Goal: Complete application form: Complete application form

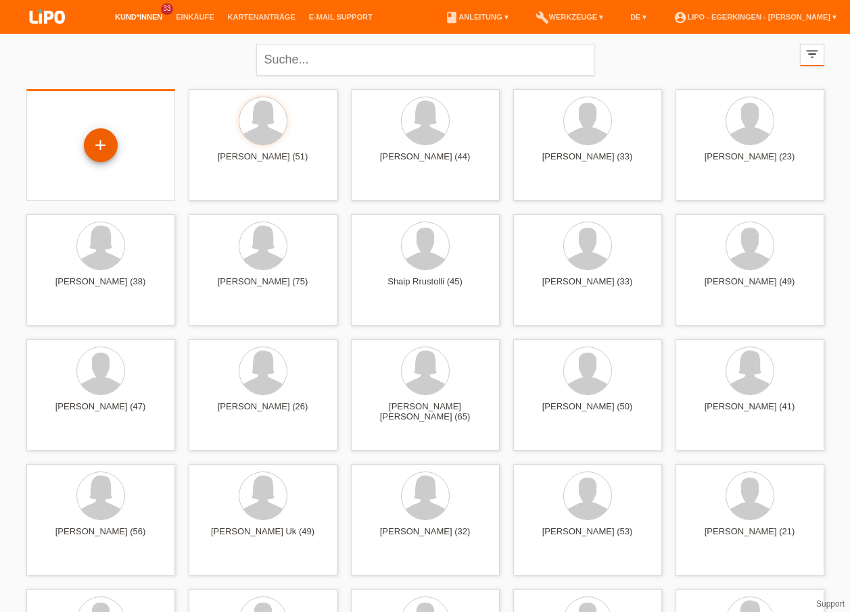
click at [106, 148] on div "+" at bounding box center [101, 145] width 34 height 34
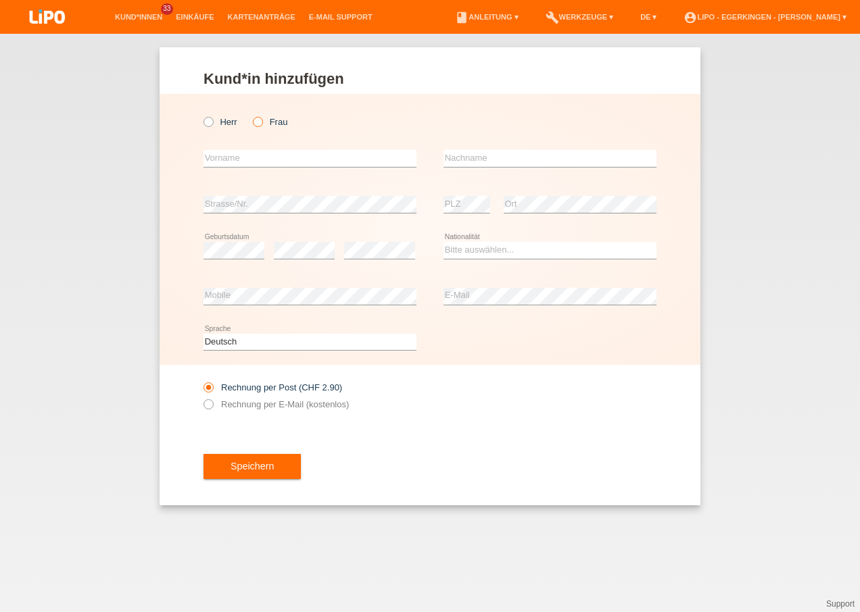
click at [265, 124] on label "Frau" at bounding box center [270, 122] width 34 height 10
click at [262, 124] on input "Frau" at bounding box center [257, 121] width 9 height 9
radio input "true"
click at [257, 155] on input "text" at bounding box center [309, 158] width 213 height 17
type input "s"
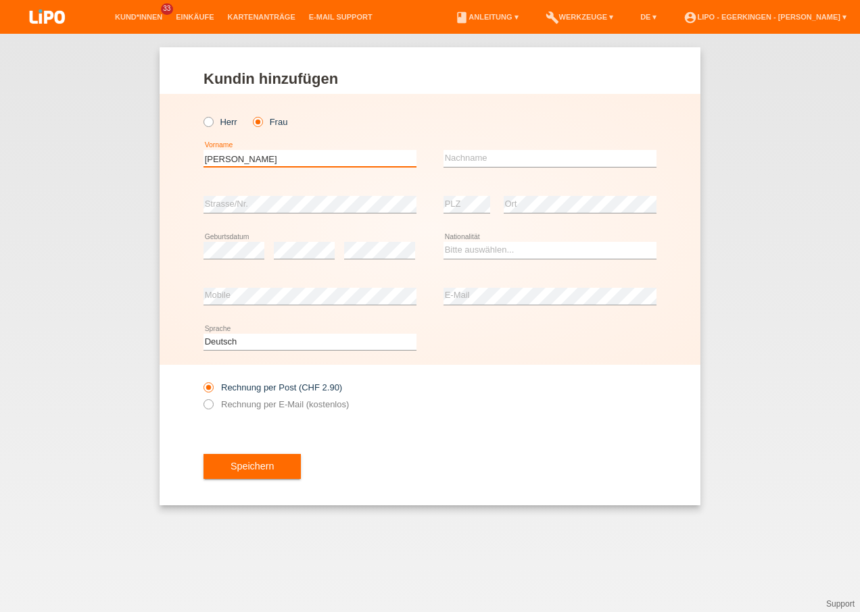
type input "Sandra Martina"
type input "Fuchs"
click at [499, 249] on select "Bitte auswählen... Schweiz Deutschland Liechtenstein Österreich ------------ Af…" at bounding box center [549, 250] width 213 height 16
select select "CH"
click at [443, 242] on select "Bitte auswählen... Schweiz Deutschland Liechtenstein Österreich ------------ Af…" at bounding box center [549, 250] width 213 height 16
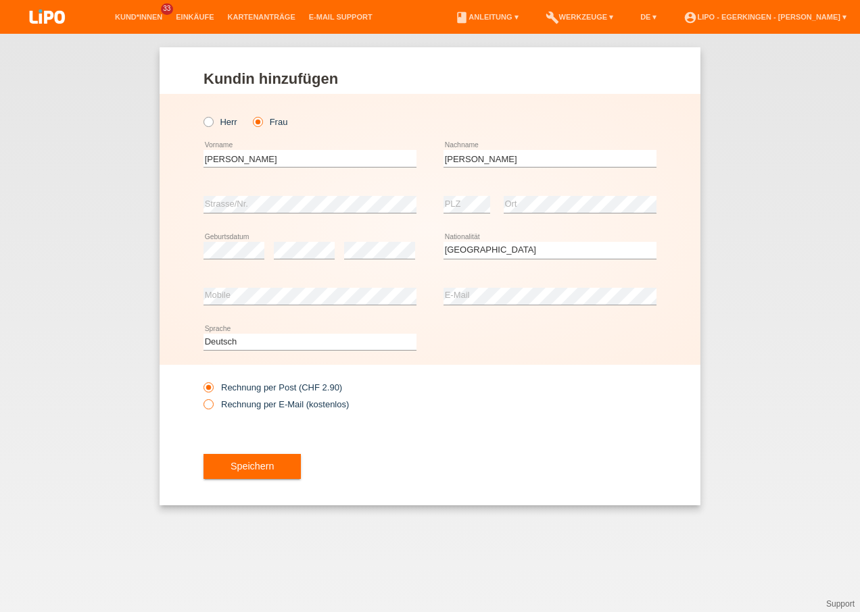
click at [256, 400] on label "Rechnung per E-Mail (kostenlos)" at bounding box center [275, 404] width 145 height 10
click at [212, 400] on input "Rechnung per E-Mail (kostenlos)" at bounding box center [207, 407] width 9 height 17
radio input "true"
click at [254, 463] on span "Speichern" at bounding box center [252, 466] width 43 height 11
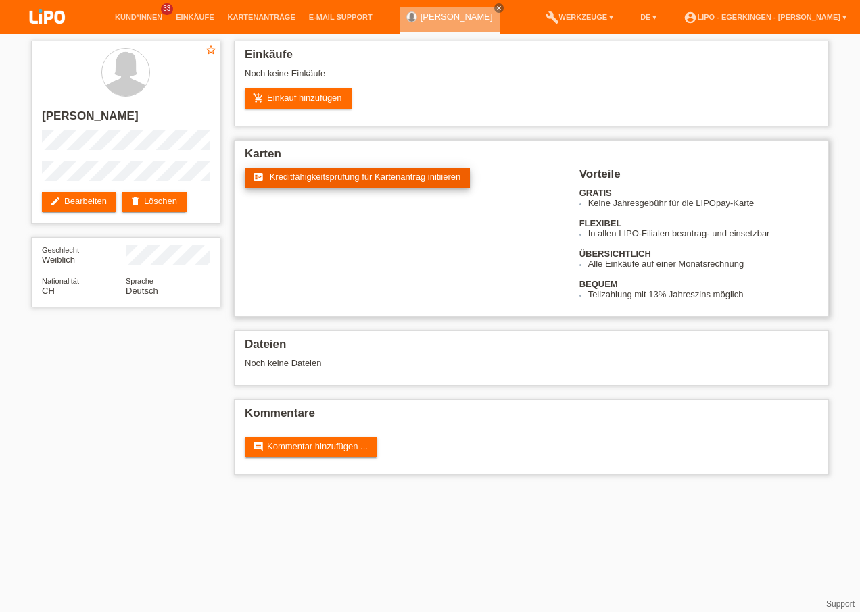
click at [335, 171] on link "fact_check Kreditfähigkeitsprüfung für Kartenantrag initiieren" at bounding box center [357, 178] width 225 height 20
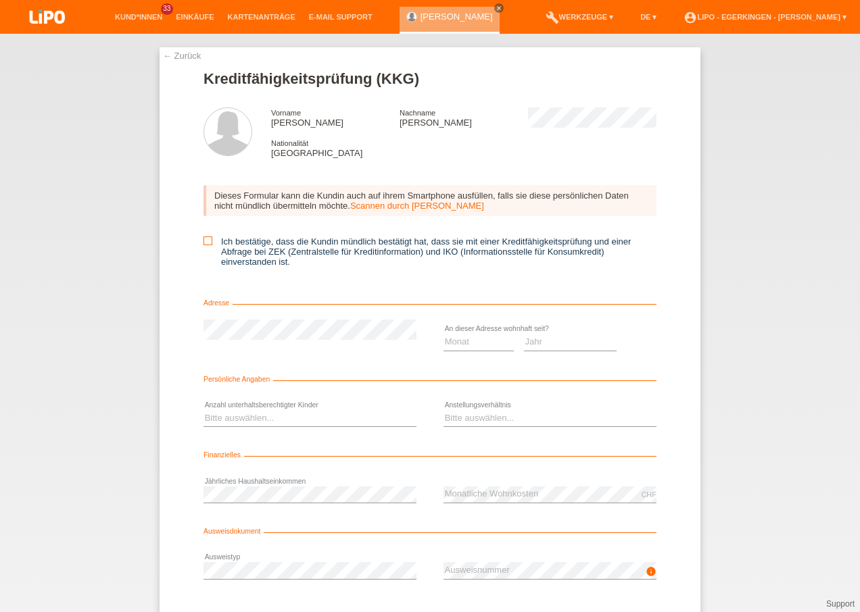
click at [203, 241] on icon at bounding box center [207, 241] width 9 height 9
click at [203, 241] on input "Ich bestätige, dass die Kundin mündlich bestätigt hat, dass sie mit einer Kredi…" at bounding box center [207, 241] width 9 height 9
checkbox input "true"
click at [477, 345] on select "Monat 01 02 03 04 05 06 07 08 09 10" at bounding box center [478, 342] width 70 height 16
select select "03"
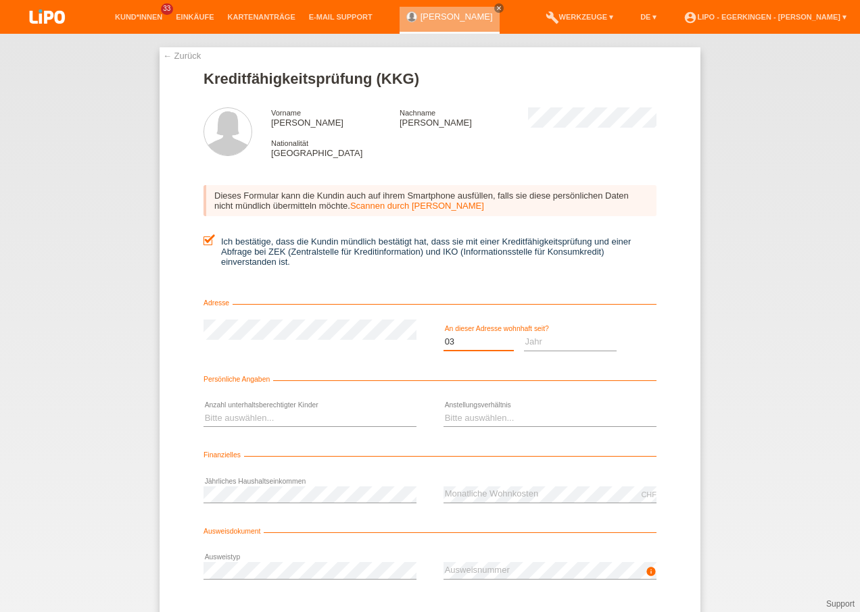
click at [443, 334] on select "Monat 01 02 03 04 05 06 07 08 09 10" at bounding box center [478, 342] width 70 height 16
click at [546, 340] on select "Jahr 2025 2024 2023 2022 2021 2020 2019 2018 2017 2016 2015 2014 2013 2012 2011…" at bounding box center [570, 342] width 93 height 16
select select "2021"
click at [524, 334] on select "Jahr 2025 2024 2023 2022 2021 2020 2019 2018 2017 2016 2015 2014 2013 2012 2011…" at bounding box center [570, 342] width 93 height 16
click at [289, 416] on select "Bitte auswählen... 0 1 2 3 4 5 6 7 8 9" at bounding box center [309, 418] width 213 height 16
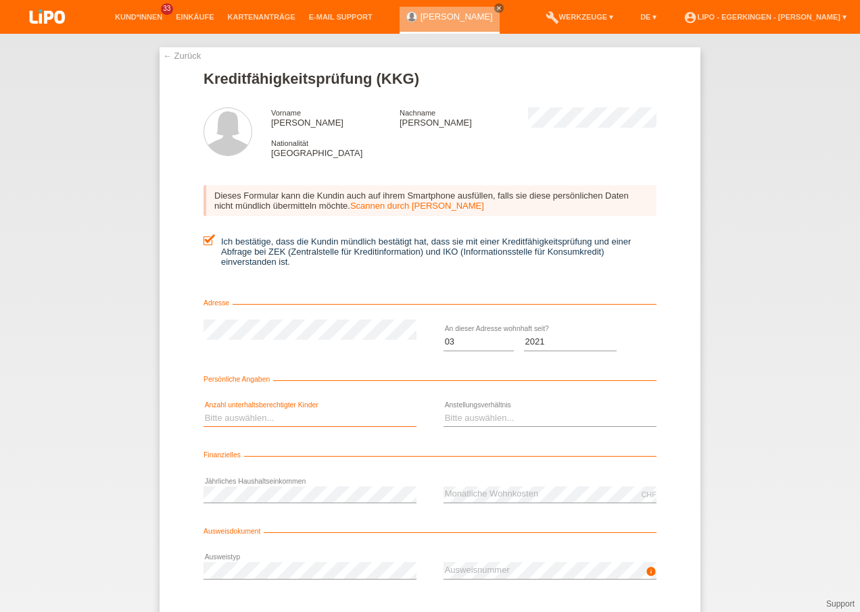
select select "0"
click at [203, 410] on select "Bitte auswählen... 0 1 2 3 4 5 6 7 8 9" at bounding box center [309, 418] width 213 height 16
click at [481, 412] on select "Bitte auswählen... Unbefristet Befristet Lehrling/Student Pensioniert Nicht arb…" at bounding box center [549, 418] width 213 height 16
select select "UNEMPLOYED"
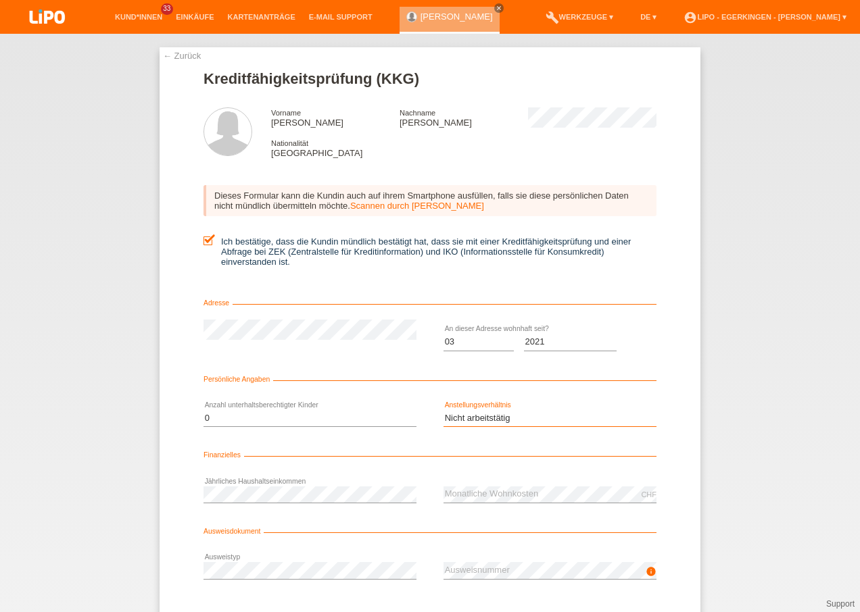
click at [443, 410] on select "Bitte auswählen... Unbefristet Befristet Lehrling/Student Pensioniert Nicht arb…" at bounding box center [549, 418] width 213 height 16
click at [490, 579] on icon at bounding box center [549, 579] width 213 height 1
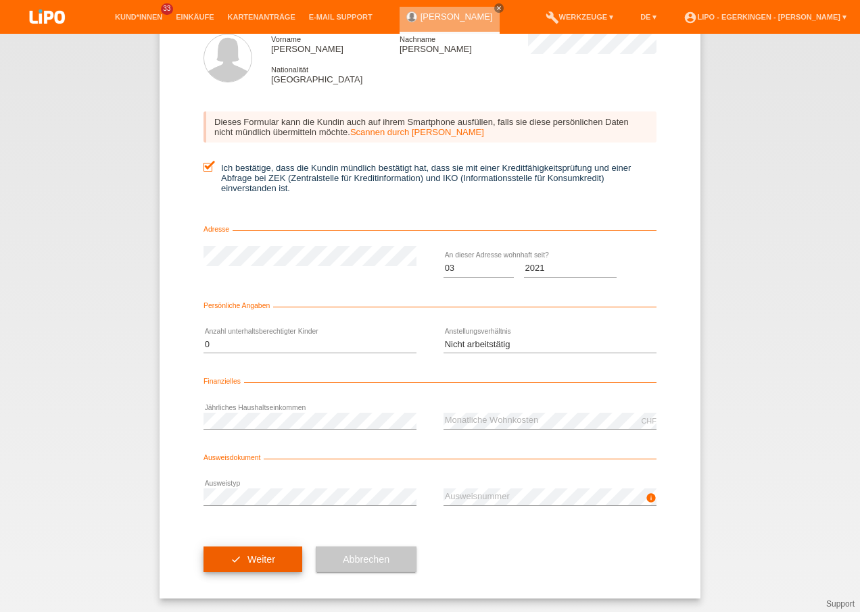
click at [260, 552] on button "check Weiter" at bounding box center [252, 560] width 99 height 26
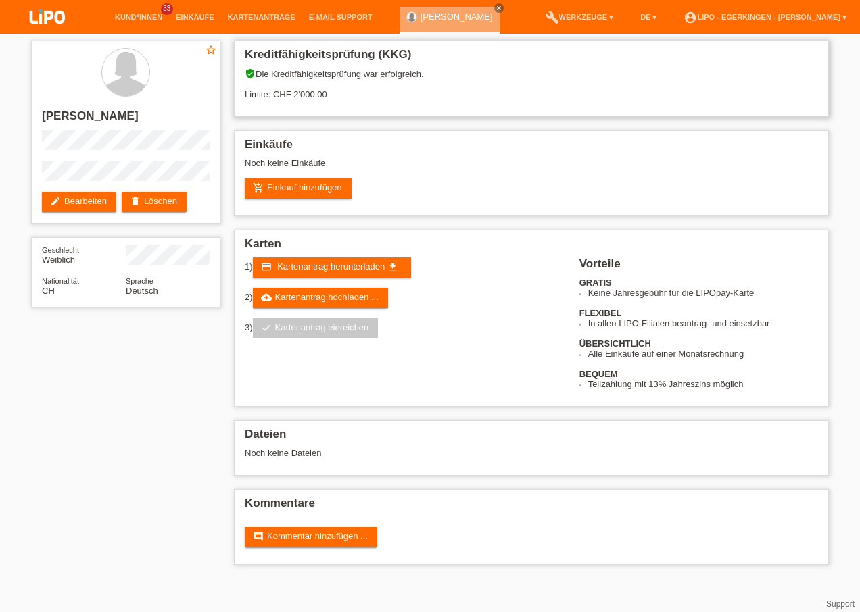
drag, startPoint x: 293, startPoint y: 98, endPoint x: 331, endPoint y: 89, distance: 38.4
click at [331, 89] on div "verified_user Die Kreditfähigkeitsprüfung war erfolgreich. Limite: CHF 2'000.00" at bounding box center [531, 88] width 573 height 41
drag, startPoint x: 331, startPoint y: 89, endPoint x: 378, endPoint y: 165, distance: 89.9
click at [379, 155] on h2 "Einkäufe" at bounding box center [531, 148] width 573 height 20
click at [358, 260] on link "credit_card Kartenantrag herunterladen get_app" at bounding box center [332, 268] width 158 height 20
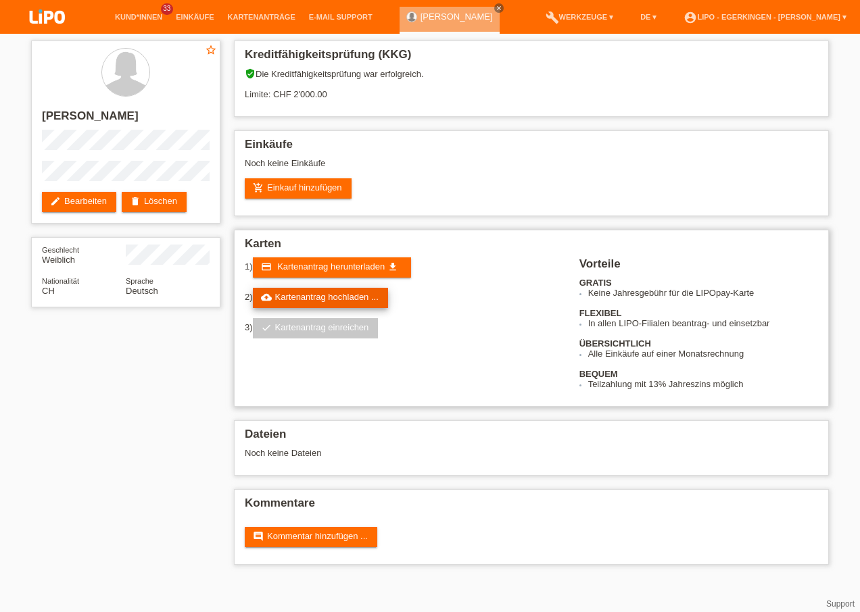
click at [334, 297] on link "cloud_upload Kartenantrag hochladen ..." at bounding box center [320, 298] width 135 height 20
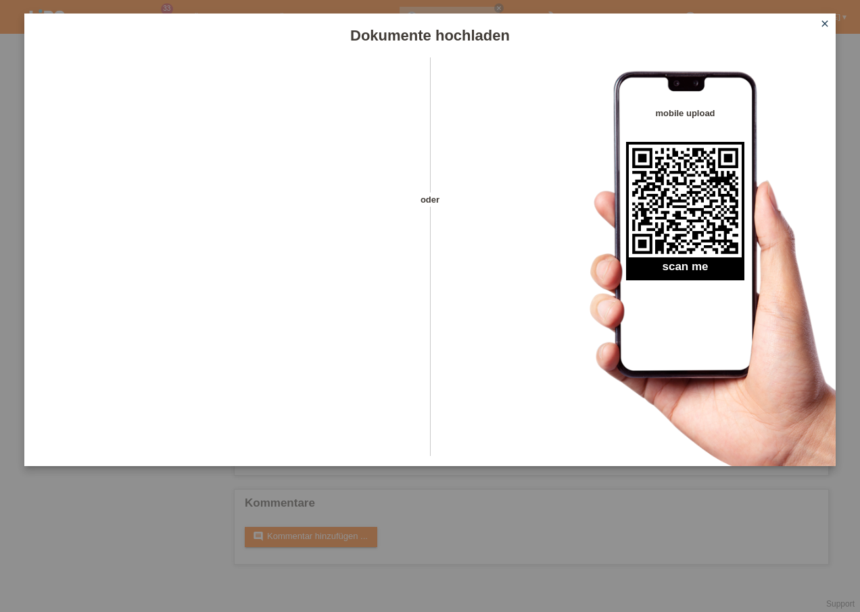
click at [827, 22] on icon "close" at bounding box center [824, 23] width 11 height 11
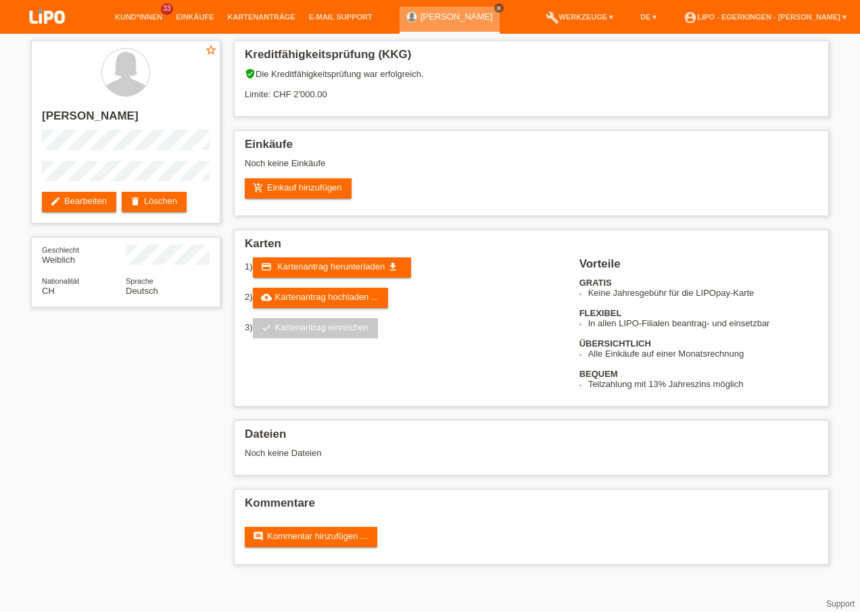
click at [502, 7] on icon "close" at bounding box center [498, 8] width 7 height 7
click at [320, 286] on div "1) credit_card Kartenantrag herunterladen get_app 2) cloud_upload Kartenantrag …" at bounding box center [412, 303] width 335 height 91
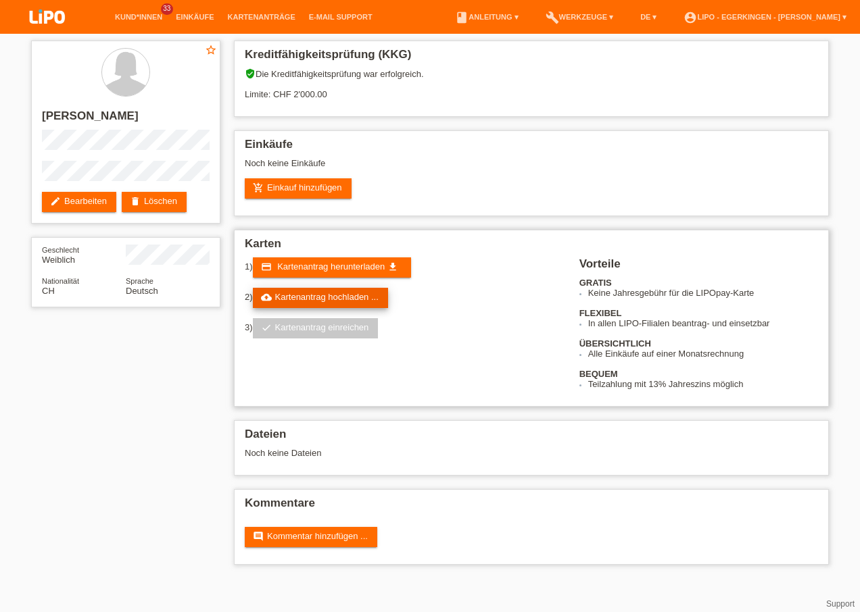
click at [320, 295] on link "cloud_upload Kartenantrag hochladen ..." at bounding box center [320, 298] width 135 height 20
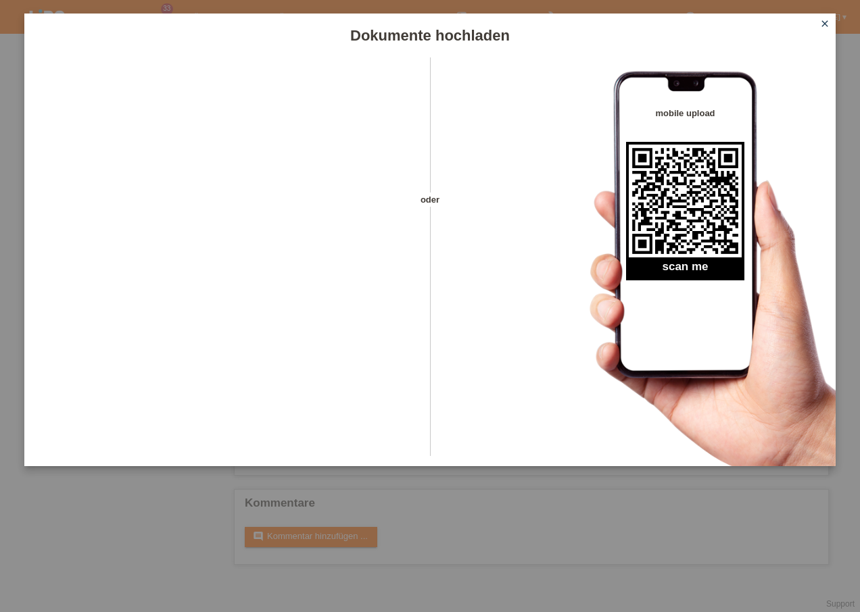
click at [824, 22] on icon "close" at bounding box center [824, 23] width 11 height 11
